Goal: Task Accomplishment & Management: Complete application form

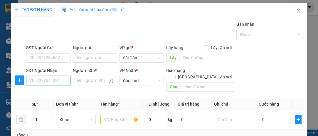
click at [59, 79] on input "SĐT Người Nhận" at bounding box center [48, 80] width 44 height 9
type input "0774823560"
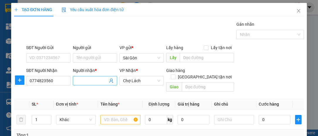
click at [94, 80] on input "Người nhận *" at bounding box center [91, 81] width 31 height 6
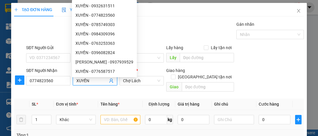
type input "XUYẾN"
click at [114, 115] on input "text" at bounding box center [120, 119] width 40 height 9
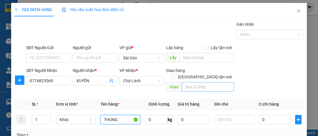
type input "THÙNG"
click at [197, 82] on input "text" at bounding box center [207, 86] width 52 height 9
type input "6 RI"
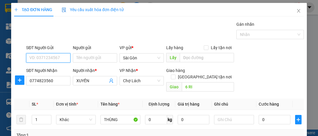
click at [55, 58] on input "SĐT Người Gửi" at bounding box center [48, 57] width 44 height 9
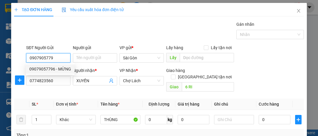
click at [59, 69] on div "09079057796 - MỪNG" at bounding box center [50, 69] width 42 height 6
type input "09079057796"
type input "MỪNG"
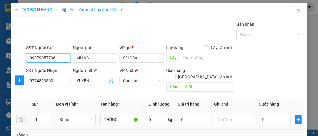
type input "09079057796"
click at [273, 115] on input "0" at bounding box center [274, 119] width 32 height 9
type input "3"
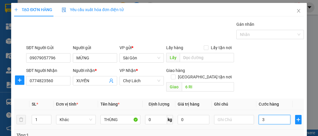
type input "30"
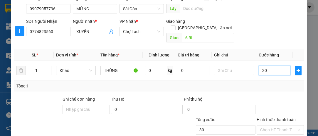
scroll to position [79, 0]
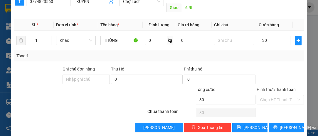
type input "30.000"
click at [281, 107] on div "Chọn HT Thanh Toán" at bounding box center [280, 113] width 48 height 12
click at [280, 96] on input "Hình thức thanh toán" at bounding box center [278, 100] width 36 height 9
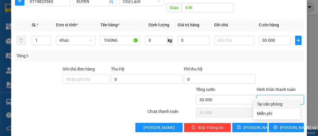
click at [282, 103] on div "Tại văn phòng" at bounding box center [277, 104] width 40 height 6
type input "0"
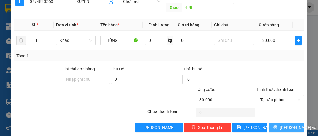
click at [291, 125] on span "[PERSON_NAME] và In" at bounding box center [299, 128] width 41 height 6
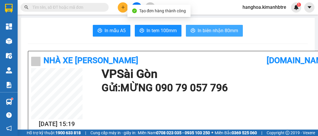
click at [211, 33] on span "In biên nhận 80mm" at bounding box center [217, 30] width 40 height 7
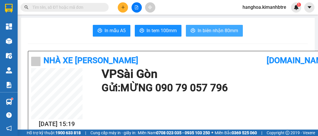
click at [215, 34] on span "In biên nhận 80mm" at bounding box center [217, 30] width 40 height 7
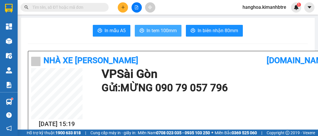
click at [170, 28] on span "In tem 100mm" at bounding box center [161, 30] width 30 height 7
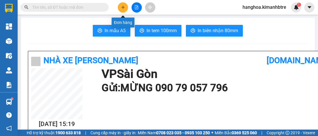
click at [120, 6] on button at bounding box center [123, 7] width 10 height 10
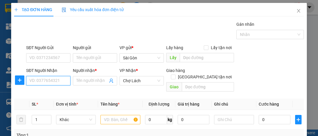
click at [65, 76] on input "SĐT Người Nhận" at bounding box center [48, 80] width 44 height 9
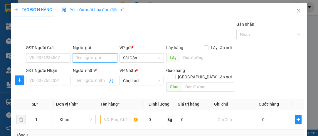
click at [88, 54] on input "Người gửi" at bounding box center [95, 57] width 44 height 9
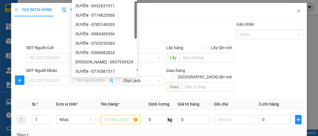
type input "A TRIỀU"
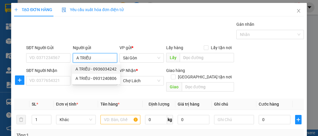
click at [93, 67] on div "A TRIỀU - 0936034242" at bounding box center [95, 69] width 41 height 6
type input "0936034242"
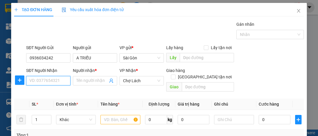
click at [58, 79] on input "SĐT Người Nhận" at bounding box center [48, 80] width 44 height 9
click at [60, 79] on input "SĐT Người Nhận" at bounding box center [48, 80] width 44 height 9
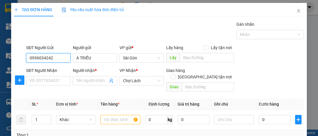
click at [62, 58] on input "0936034242" at bounding box center [48, 57] width 44 height 9
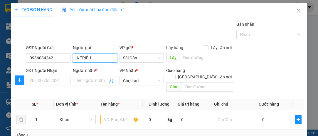
click at [89, 56] on input "A TRIỀU" at bounding box center [95, 57] width 44 height 9
type input "A TRIỀU"
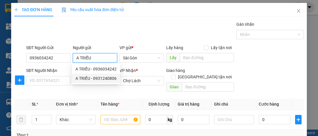
click at [110, 79] on div "A TRIỀU - 0931240806" at bounding box center [95, 78] width 41 height 6
type input "0931240806"
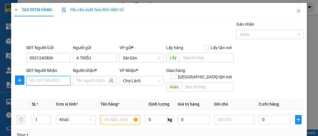
click at [47, 79] on input "SĐT Người Nhận" at bounding box center [48, 80] width 44 height 9
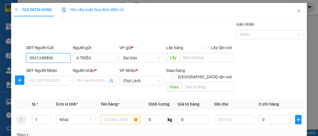
drag, startPoint x: 37, startPoint y: 60, endPoint x: 27, endPoint y: 64, distance: 10.5
click at [4, 64] on div "TẠO ĐƠN HÀNG Yêu cầu xuất hóa đơn điện tử Transit Pickup Surcharge Ids Transit …" at bounding box center [159, 68] width 318 height 136
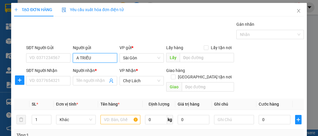
drag, startPoint x: 100, startPoint y: 58, endPoint x: 19, endPoint y: 65, distance: 81.2
click at [42, 63] on div "SĐT Người Gửi VD: 0371234567 Người gửi A TRIỀU VP gửi * [PERSON_NAME] Lấy hàng …" at bounding box center [165, 55] width 280 height 21
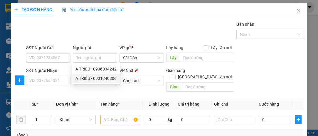
click at [90, 99] on th "Đơn vị tính *" at bounding box center [76, 104] width 45 height 11
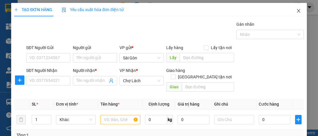
click at [296, 12] on icon "close" at bounding box center [298, 11] width 5 height 5
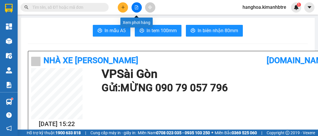
click at [123, 6] on icon "plus" at bounding box center [123, 7] width 4 height 4
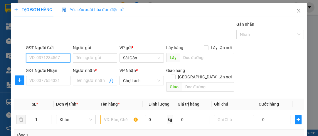
click at [59, 56] on input "SĐT Người Gửi" at bounding box center [48, 57] width 44 height 9
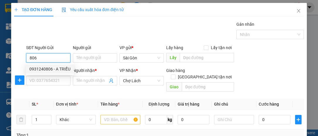
click at [58, 67] on div "0931240806 - A TRIỀU" at bounding box center [49, 69] width 41 height 6
type input "0931240806"
type input "A TRIỀU"
type input "0931240806"
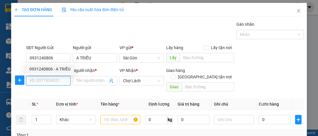
click at [57, 82] on input "SĐT Người Nhận" at bounding box center [48, 80] width 44 height 9
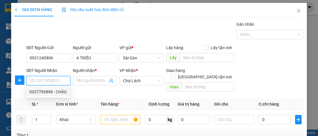
click at [59, 93] on div "0337793896 - CHÂU" at bounding box center [47, 92] width 37 height 6
type input "0337793896"
type input "CHÂU"
type input "6 RI"
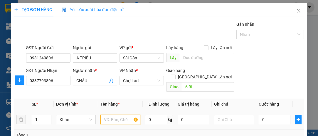
click at [114, 115] on input "text" at bounding box center [120, 119] width 40 height 9
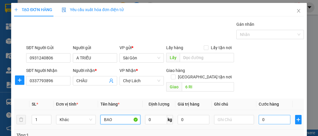
type input "BAO"
click at [271, 115] on input "0" at bounding box center [274, 119] width 32 height 9
type input "8"
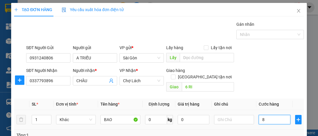
type input "80"
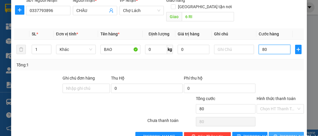
scroll to position [79, 0]
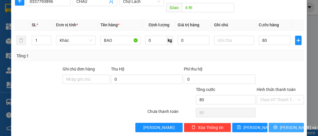
type input "80.000"
click at [275, 123] on button "[PERSON_NAME] và In" at bounding box center [285, 127] width 35 height 9
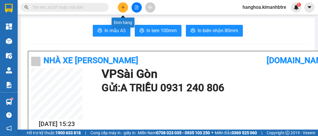
click at [122, 9] on button at bounding box center [123, 7] width 10 height 10
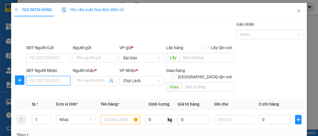
click at [62, 82] on input "SĐT Người Nhận" at bounding box center [48, 80] width 44 height 9
click at [37, 81] on input "09345415603" at bounding box center [48, 80] width 44 height 9
click at [55, 82] on input "0945415603" at bounding box center [48, 80] width 44 height 9
type input "0945415603"
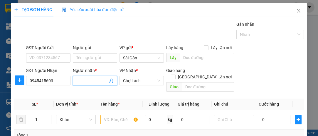
click at [85, 79] on input "Người nhận *" at bounding box center [91, 81] width 31 height 6
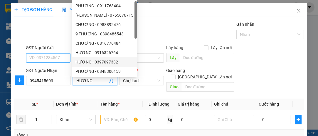
type input "HƯƠNG"
click at [66, 57] on input "SĐT Người Gửi" at bounding box center [48, 57] width 44 height 9
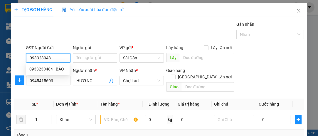
type input "0933230484"
click at [60, 68] on div "0933230484 - BẢO" at bounding box center [47, 69] width 37 height 6
type input "BẢO"
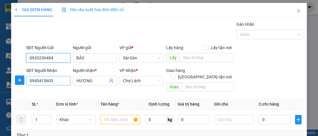
type input "0933230484"
click at [55, 80] on input "0945415603" at bounding box center [48, 80] width 44 height 9
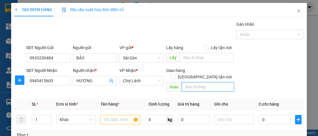
click at [191, 82] on input "text" at bounding box center [207, 86] width 52 height 9
type input "6 RI"
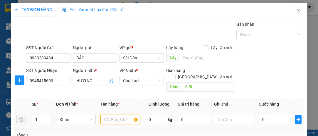
click at [116, 115] on input "text" at bounding box center [120, 119] width 40 height 9
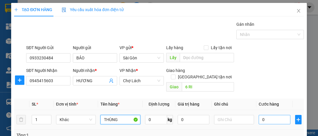
type input "THÙNG"
click at [261, 115] on input "0" at bounding box center [274, 119] width 32 height 9
type input "4"
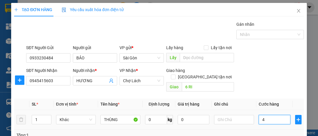
type input "40"
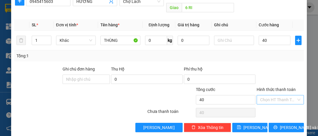
type input "40.000"
click at [280, 96] on input "Hình thức thanh toán" at bounding box center [278, 100] width 36 height 9
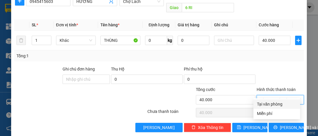
click at [279, 102] on div "Tại văn phòng" at bounding box center [277, 104] width 40 height 6
type input "0"
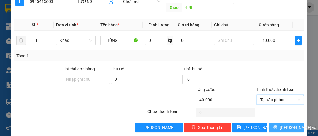
click at [295, 123] on button "[PERSON_NAME] và In" at bounding box center [285, 127] width 35 height 9
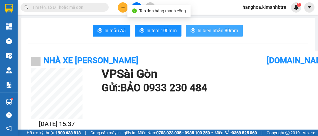
click at [211, 29] on span "In biên nhận 80mm" at bounding box center [217, 30] width 40 height 7
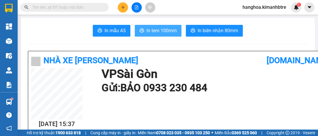
click at [166, 35] on button "In tem 100mm" at bounding box center [158, 31] width 47 height 12
click at [166, 30] on span "In tem 100mm" at bounding box center [161, 30] width 30 height 7
click at [172, 36] on button "In tem 100mm" at bounding box center [158, 31] width 47 height 12
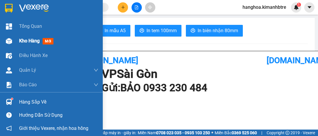
click at [19, 41] on span "Kho hàng" at bounding box center [29, 41] width 21 height 6
